Goal: Find specific page/section

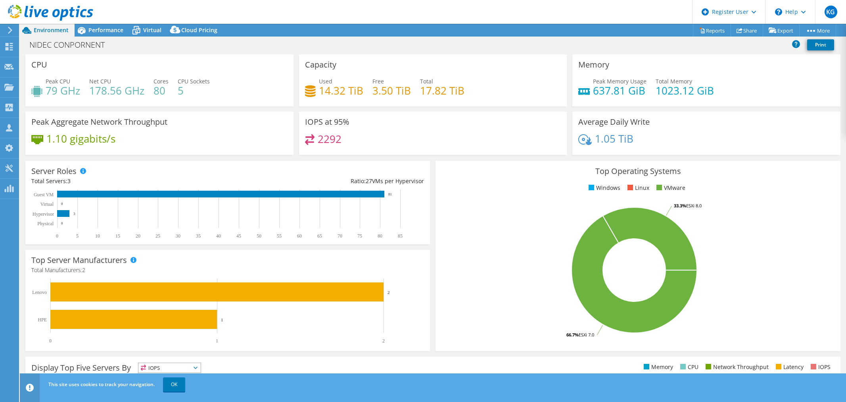
select select "[GEOGRAPHIC_DATA]"
select select "JPY"
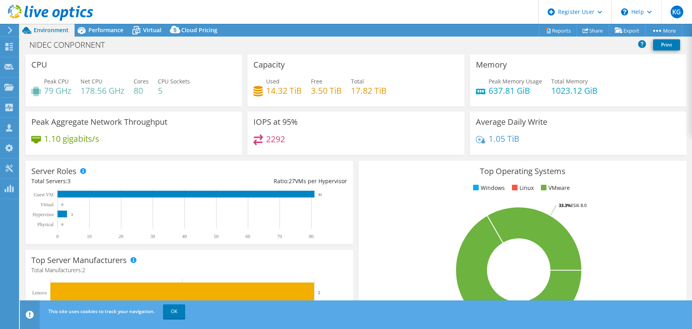
select select "[GEOGRAPHIC_DATA]"
select select "JPY"
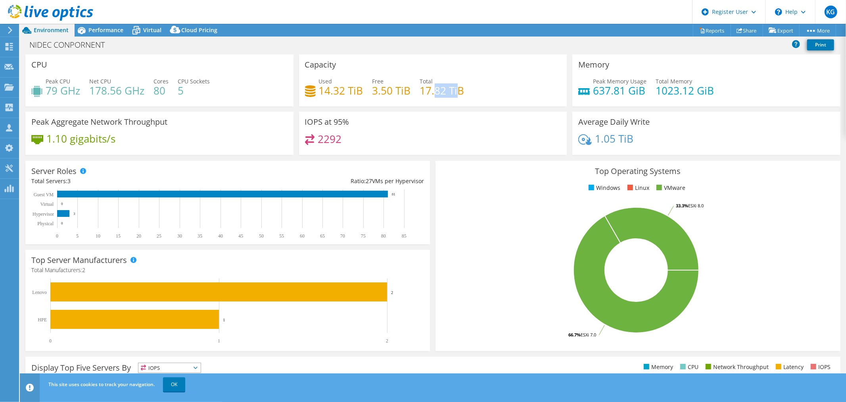
drag, startPoint x: 455, startPoint y: 90, endPoint x: 424, endPoint y: 92, distance: 31.4
click at [427, 92] on h4 "17.82 TiB" at bounding box center [442, 90] width 44 height 9
click at [420, 90] on h4 "17.82 TiB" at bounding box center [442, 90] width 44 height 9
